Goal: Transaction & Acquisition: Purchase product/service

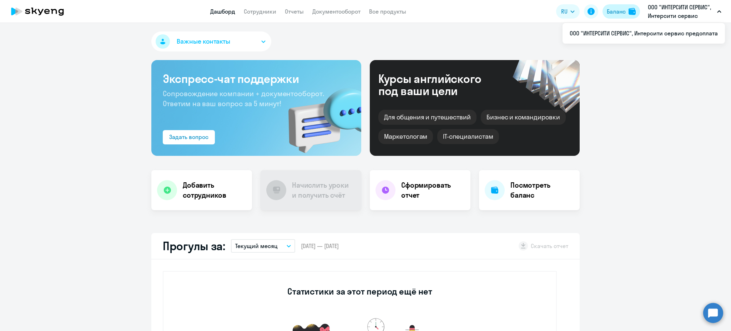
click at [612, 10] on div "Баланс" at bounding box center [616, 11] width 19 height 9
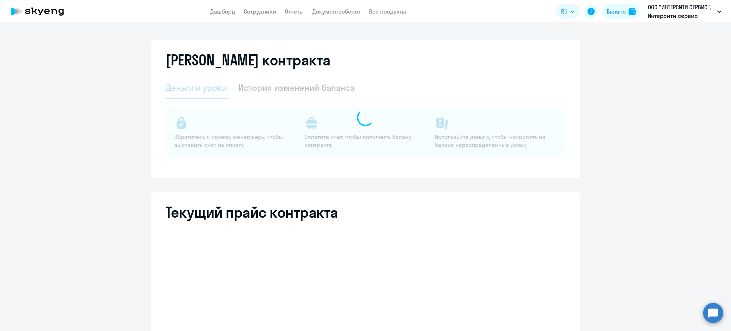
select select "english_adult_not_native_speaker"
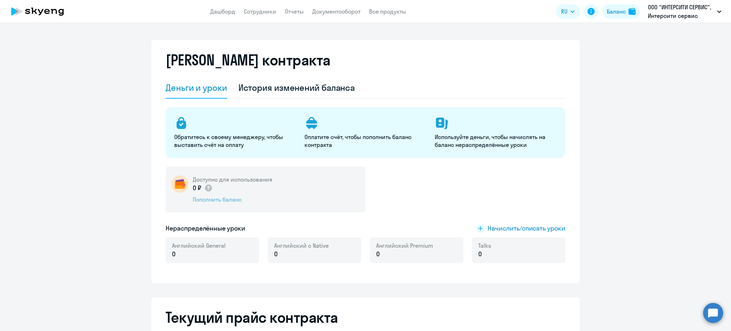
click at [219, 201] on div "Пополнить баланс" at bounding box center [233, 199] width 80 height 8
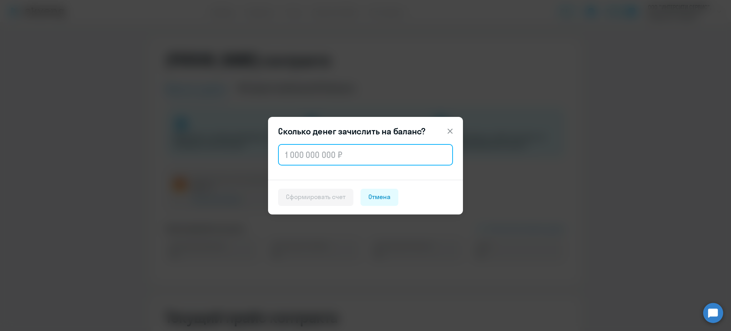
click at [388, 152] on input "text" at bounding box center [365, 154] width 175 height 21
type input "33 152"
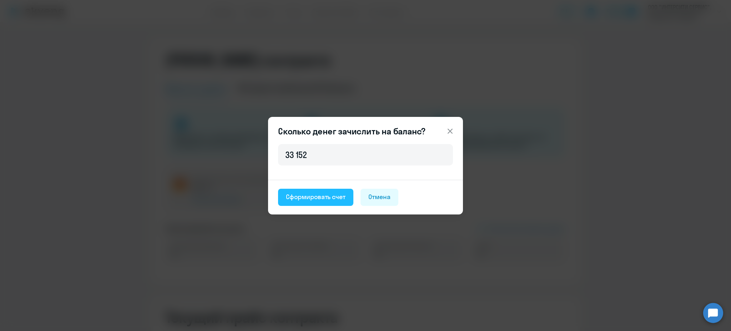
click at [321, 196] on div "Сформировать счет" at bounding box center [316, 196] width 60 height 9
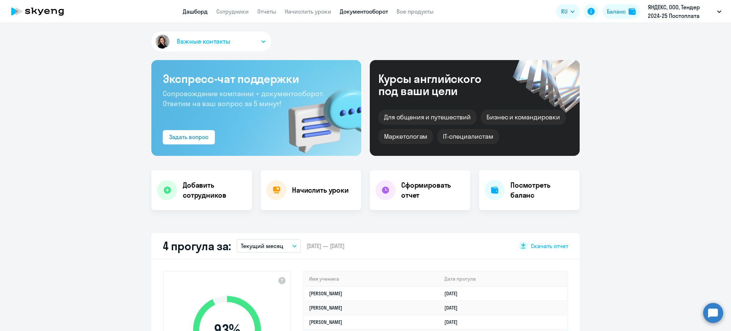
click at [353, 10] on link "Документооборот" at bounding box center [364, 11] width 48 height 7
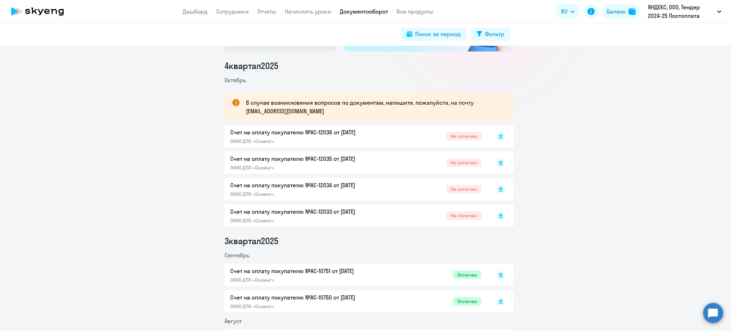
scroll to position [95, 0]
